Goal: Task Accomplishment & Management: Use online tool/utility

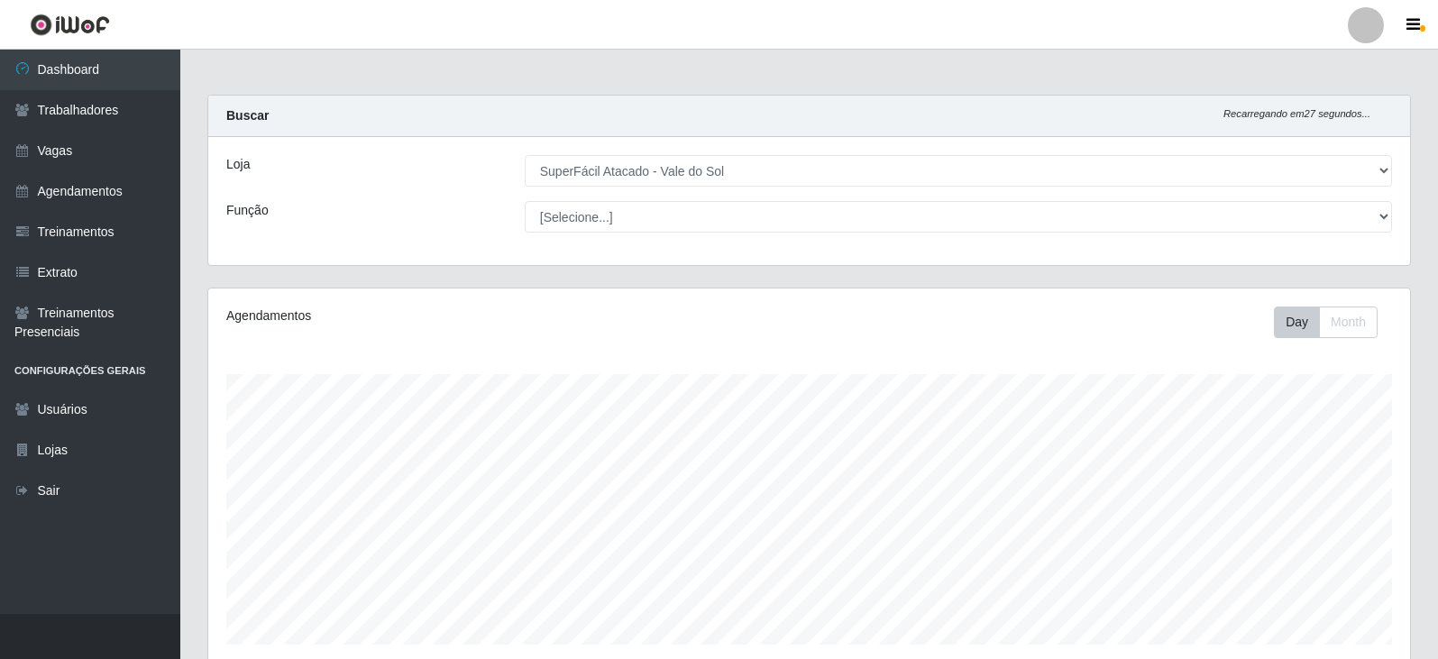
select select "502"
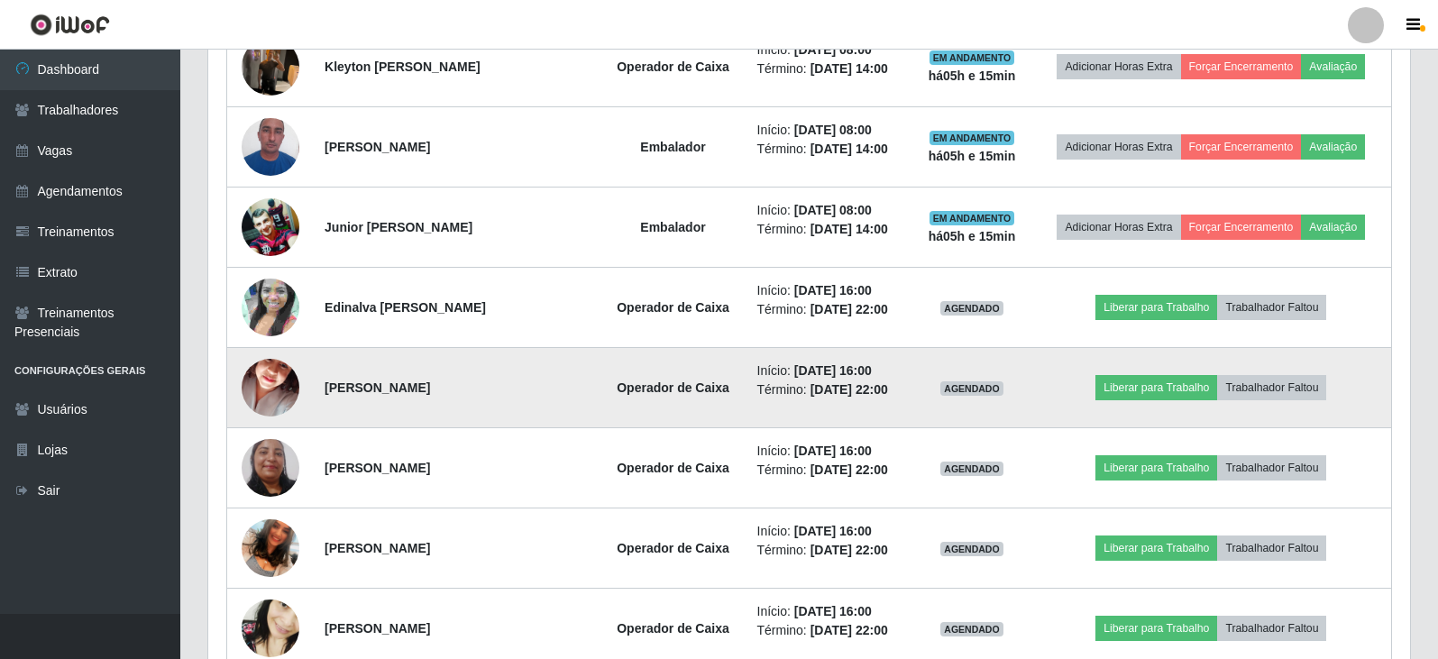
scroll to position [910, 0]
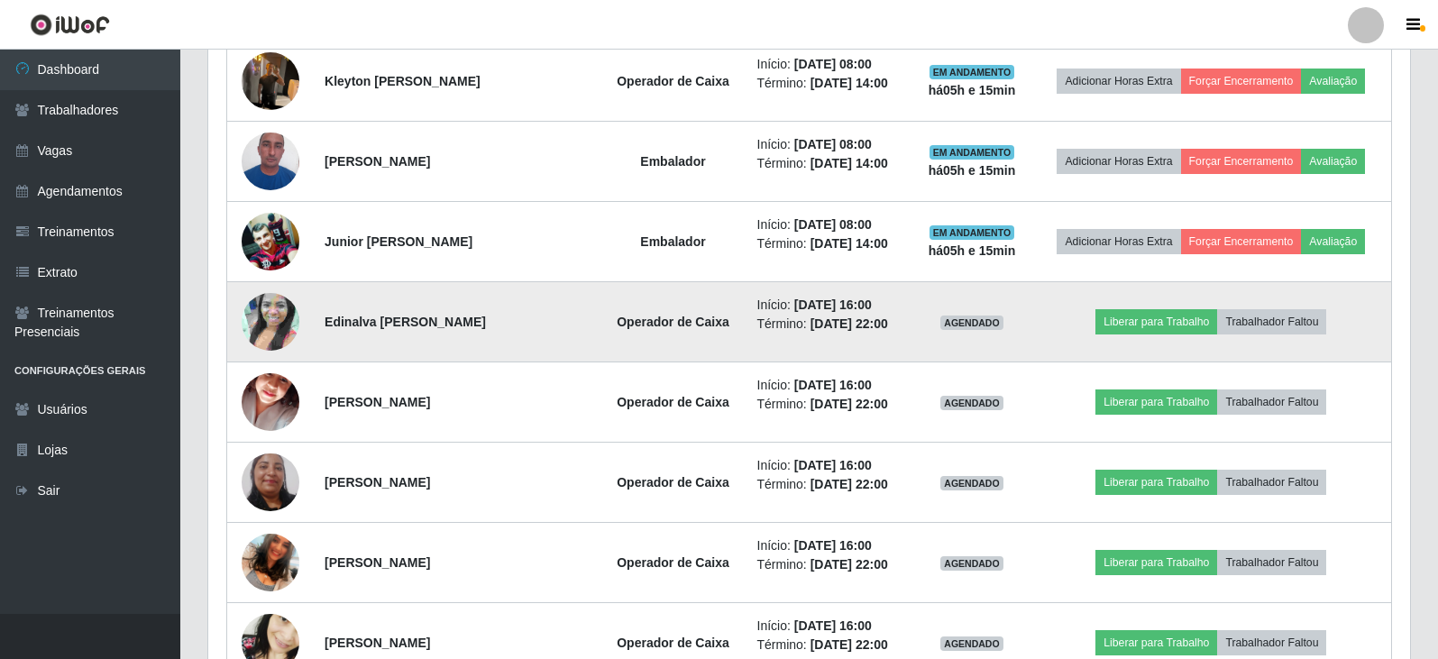
click at [276, 334] on div at bounding box center [271, 322] width 58 height 58
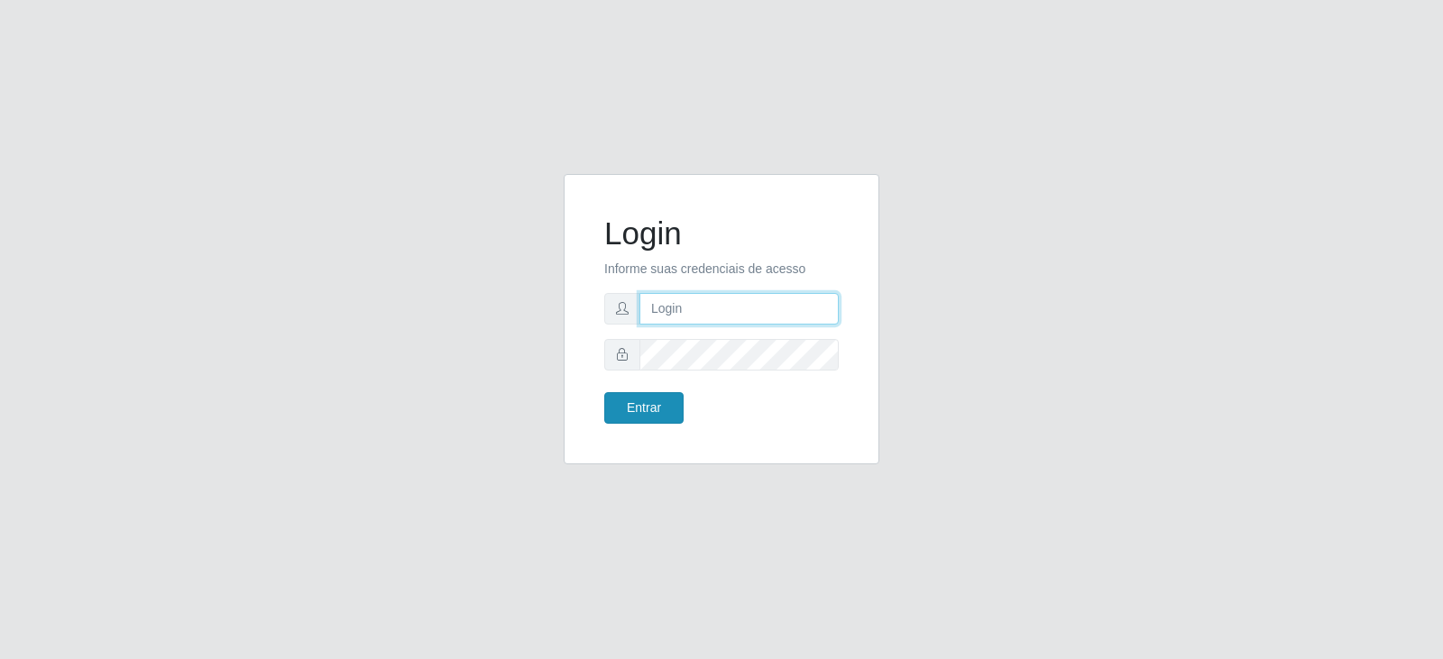
type input "[EMAIL_ADDRESS][DOMAIN_NAME]"
click at [632, 403] on button "Entrar" at bounding box center [643, 408] width 79 height 32
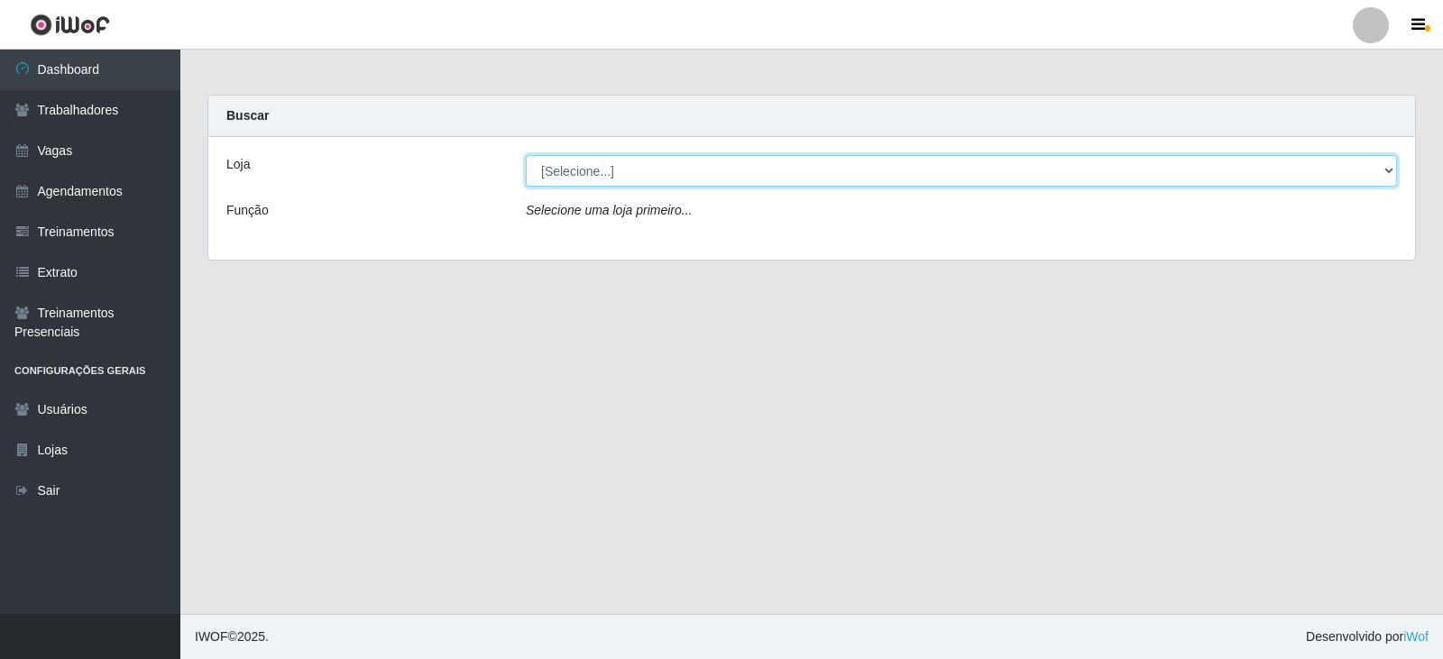
click at [603, 176] on select "[Selecione...] SuperFácil Atacado - Vale do Sol" at bounding box center [961, 171] width 871 height 32
select select "502"
click at [526, 155] on select "[Selecione...] SuperFácil Atacado - Vale do Sol" at bounding box center [961, 171] width 871 height 32
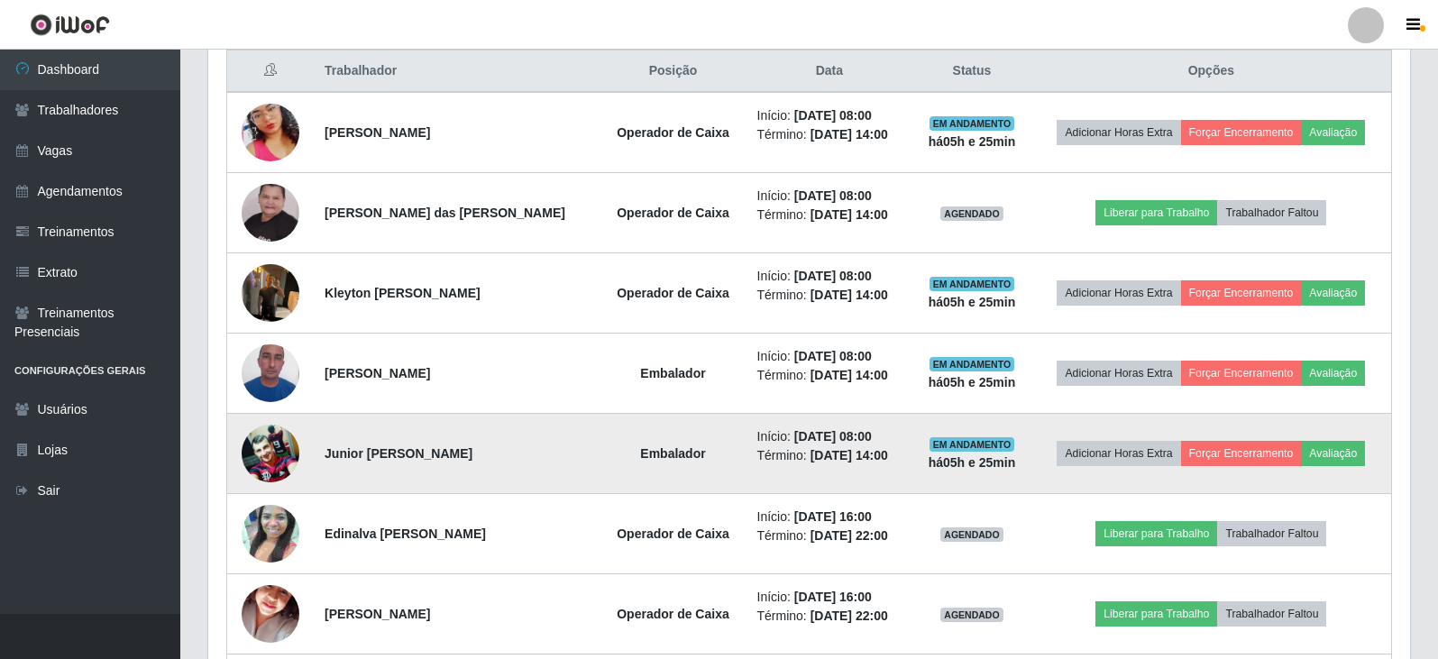
scroll to position [730, 0]
